Goal: Task Accomplishment & Management: Manage account settings

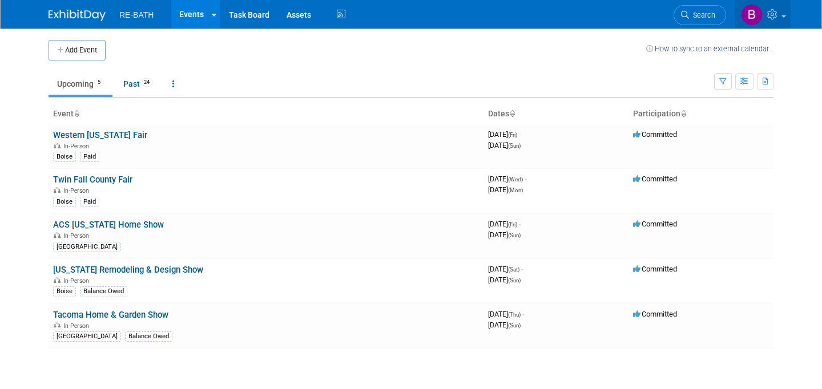
click at [777, 17] on icon at bounding box center [773, 14] width 13 height 10
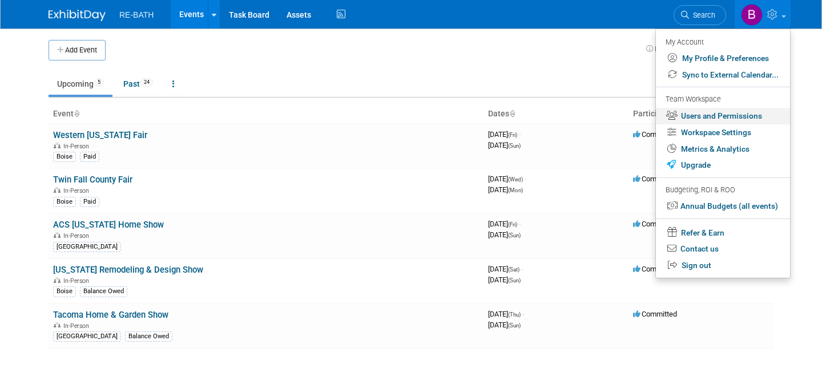
click at [739, 112] on link "Users and Permissions" at bounding box center [723, 116] width 134 height 17
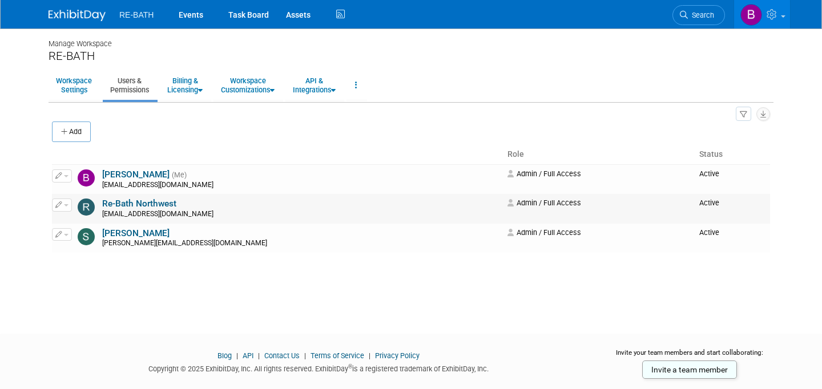
click at [144, 203] on link "Re-Bath Northwest" at bounding box center [139, 204] width 74 height 10
click at [86, 14] on img at bounding box center [76, 15] width 57 height 11
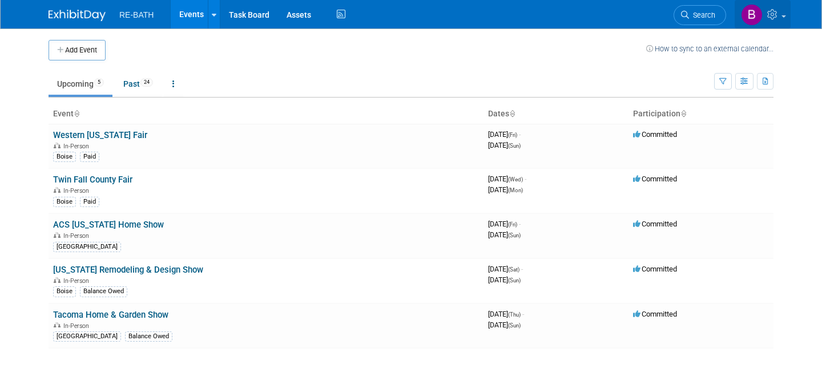
click at [771, 14] on icon at bounding box center [773, 14] width 13 height 10
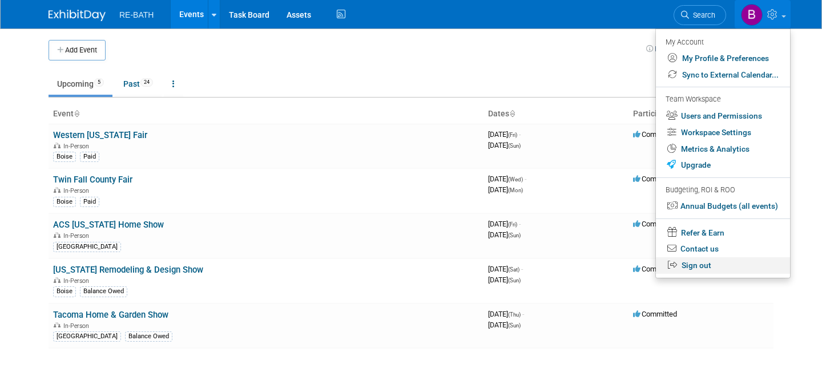
click at [709, 268] on link "Sign out" at bounding box center [723, 265] width 134 height 17
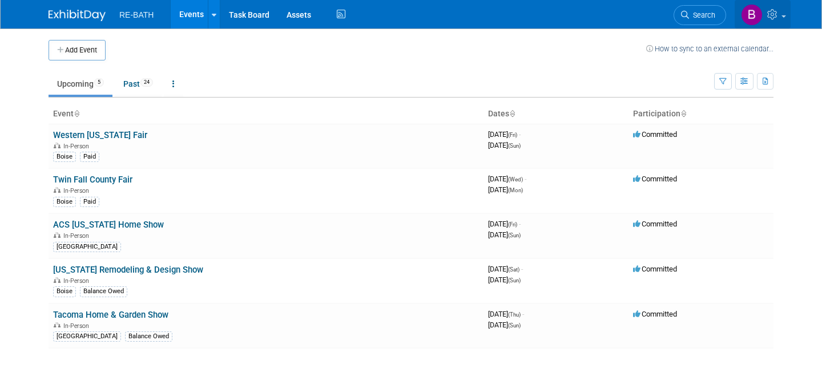
click at [772, 17] on icon at bounding box center [773, 14] width 13 height 10
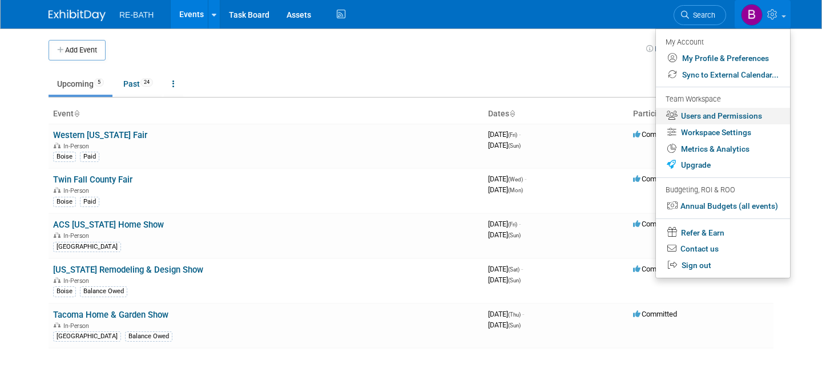
click at [727, 116] on link "Users and Permissions" at bounding box center [723, 116] width 134 height 17
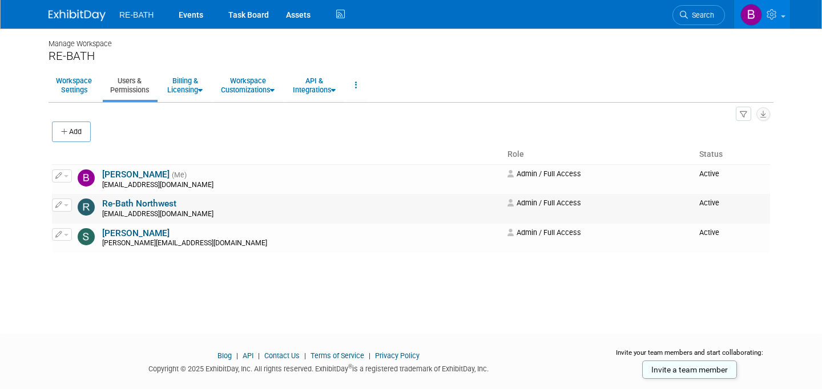
click at [66, 208] on button "button" at bounding box center [62, 205] width 20 height 13
click at [75, 221] on link "Edit" at bounding box center [97, 224] width 90 height 16
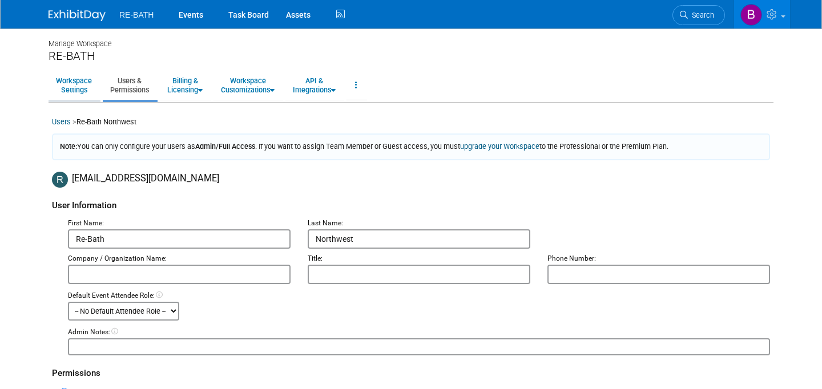
click at [79, 84] on link "Workspace Settings" at bounding box center [73, 85] width 51 height 28
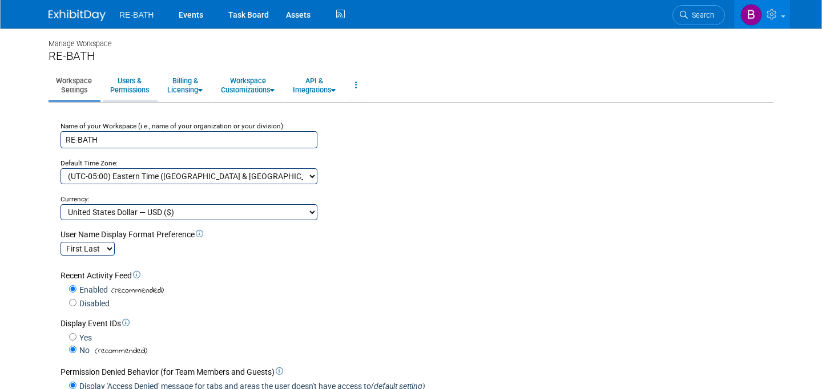
click at [135, 86] on link "Users & Permissions" at bounding box center [130, 85] width 54 height 28
